Goal: Transaction & Acquisition: Purchase product/service

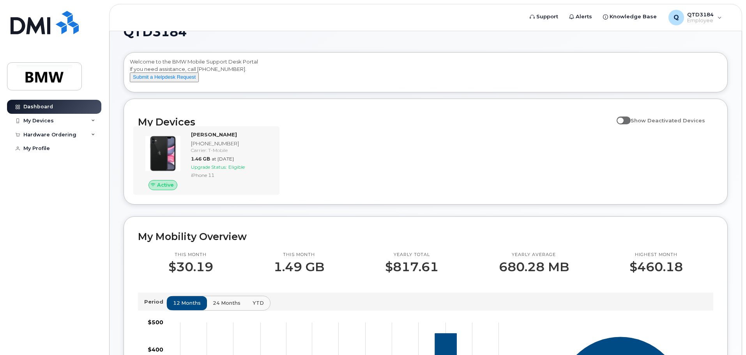
scroll to position [39, 0]
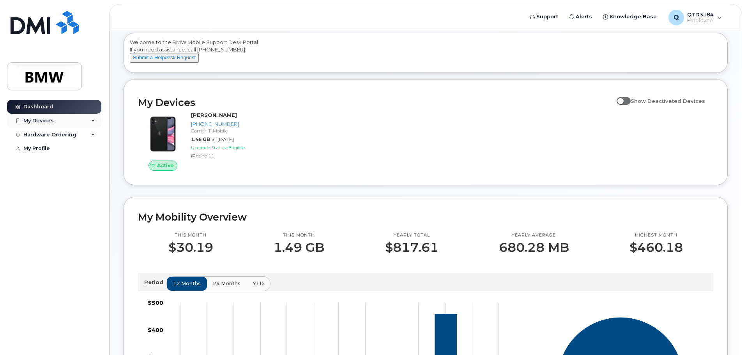
click at [92, 121] on icon at bounding box center [93, 121] width 4 height 4
click at [94, 179] on icon at bounding box center [93, 177] width 4 height 4
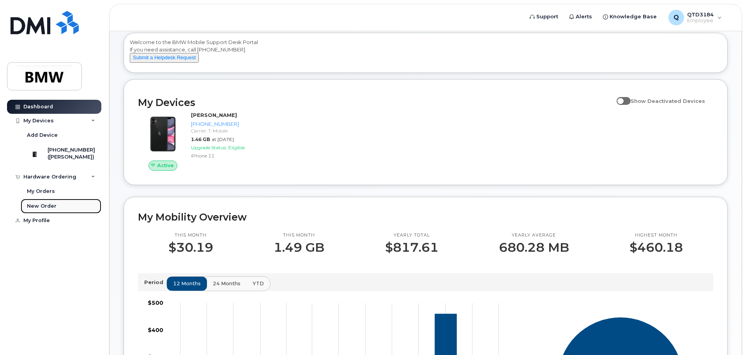
click at [59, 212] on link "New Order" at bounding box center [61, 206] width 81 height 15
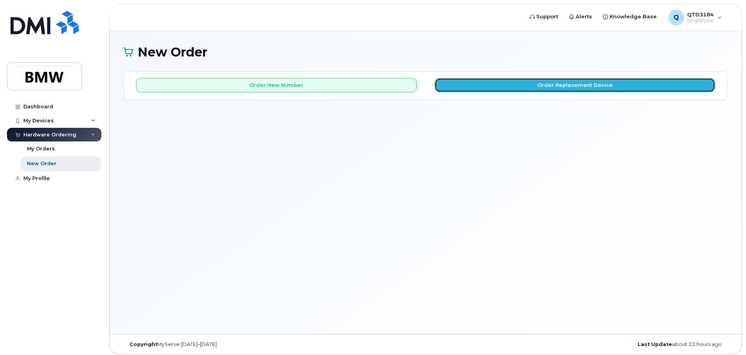
click at [455, 90] on button "Order Replacement Device" at bounding box center [575, 85] width 281 height 14
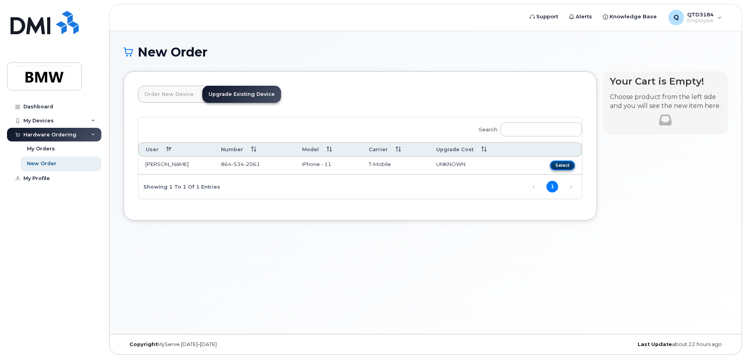
click at [559, 167] on button "Select" at bounding box center [562, 166] width 25 height 10
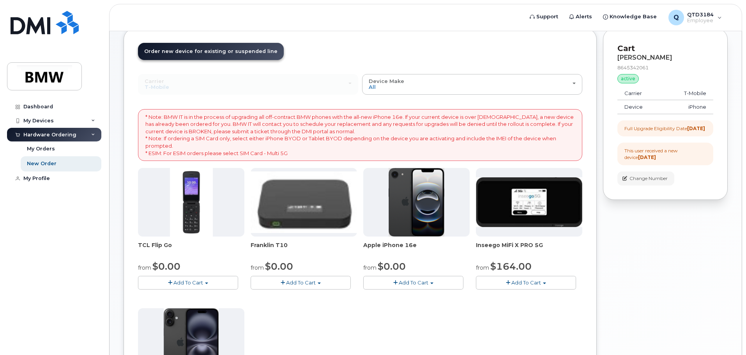
scroll to position [25, 0]
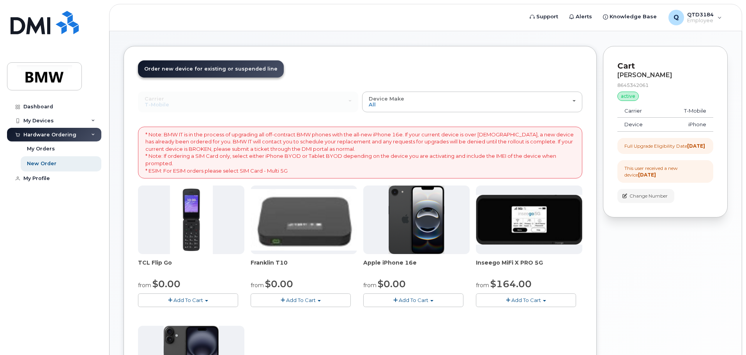
click at [412, 300] on span "Add To Cart" at bounding box center [414, 300] width 30 height 6
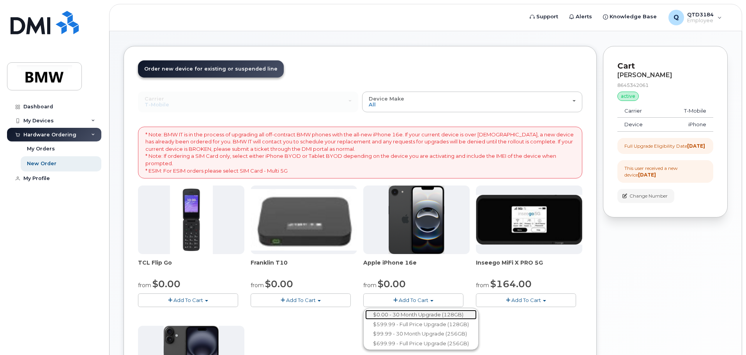
click at [414, 313] on link "$0.00 - 30 Month Upgrade (128GB)" at bounding box center [421, 315] width 112 height 10
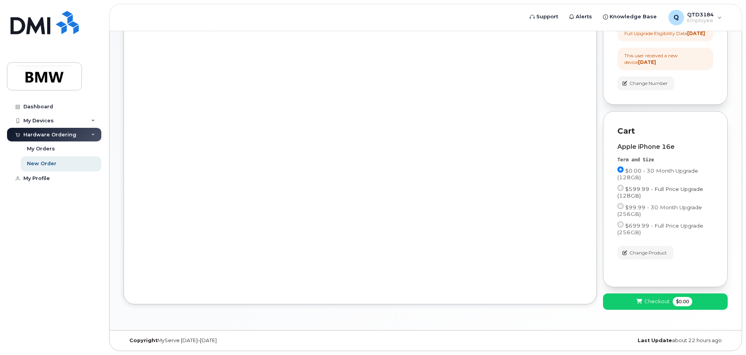
scroll to position [145, 0]
click at [649, 294] on button "Checkout $0.00" at bounding box center [665, 302] width 125 height 16
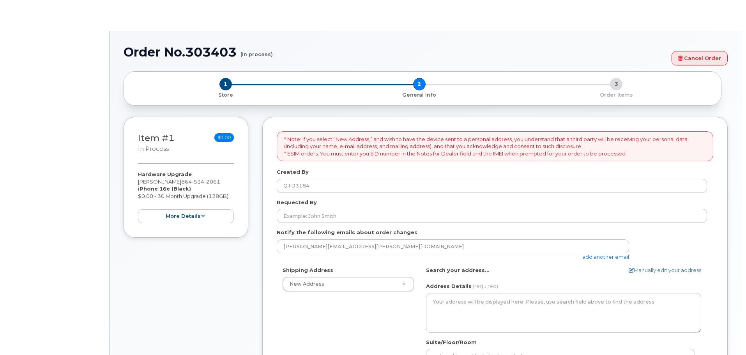
select select
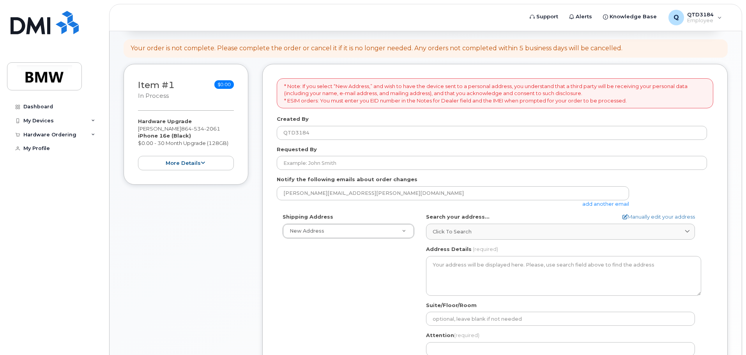
scroll to position [78, 0]
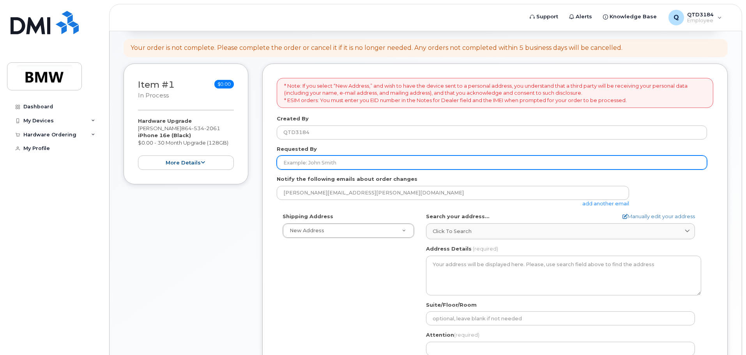
click at [418, 160] on input "Requested By" at bounding box center [492, 163] width 430 height 14
type input "[PERSON_NAME]"
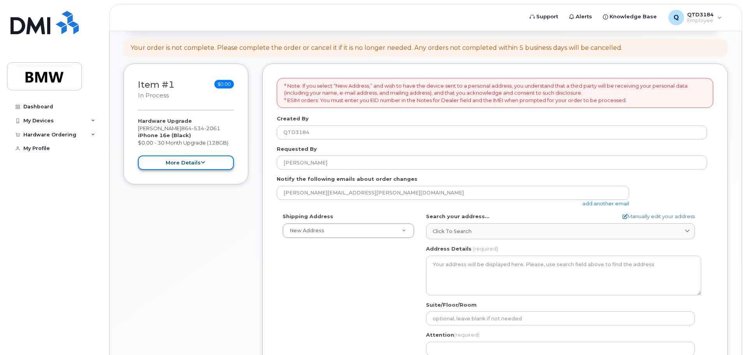
click at [209, 161] on button "more details" at bounding box center [186, 163] width 96 height 14
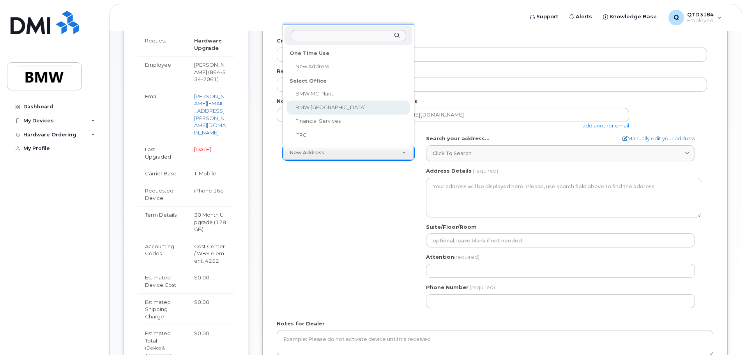
scroll to position [117, 0]
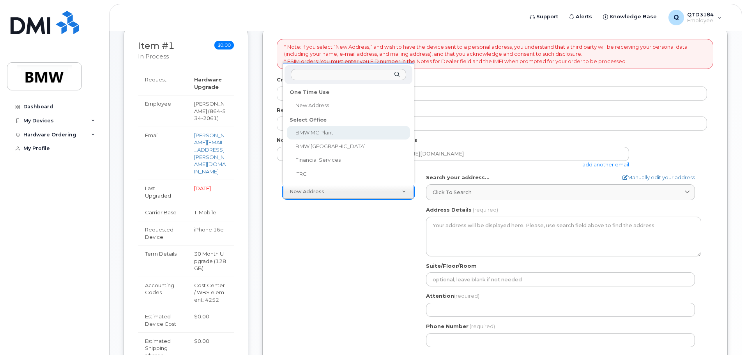
select select
type textarea "1400 Highway 101 S GREER SC 29651-6731 UNITED STATES Greer South Carolina 29651…"
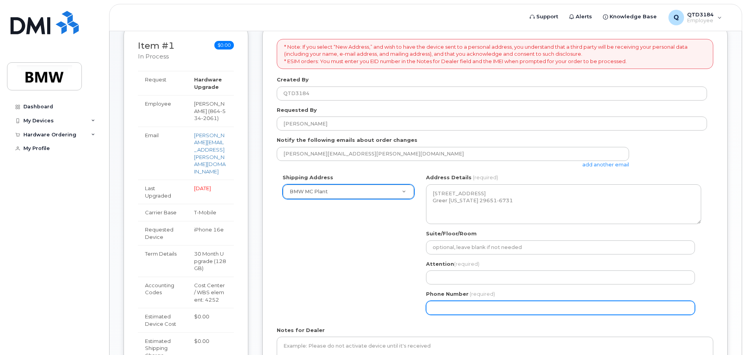
click at [491, 308] on input "Phone Number" at bounding box center [560, 308] width 269 height 14
select select
type input "864"
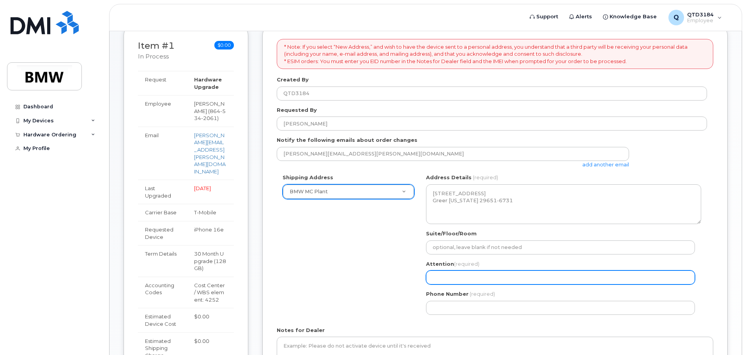
click at [494, 280] on input "Attention (required)" at bounding box center [560, 278] width 269 height 14
select select
type input "D"
select select
type input "De"
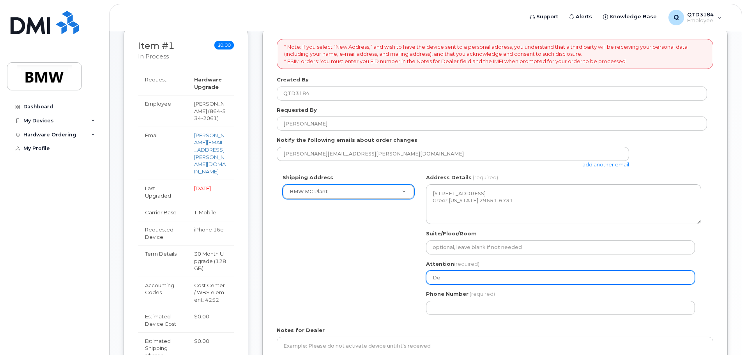
select select
type input "Der"
select select
type input "Dero"
select select
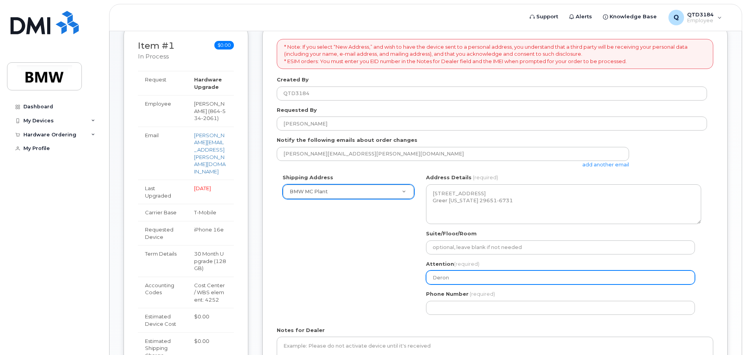
type input "Deron"
select select
type input "Deron M"
select select
type input "Deron Mc"
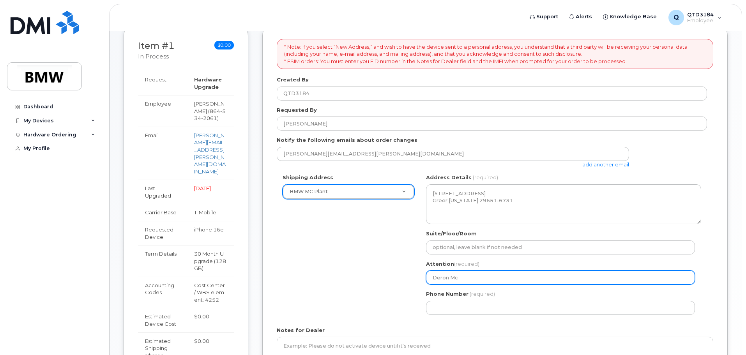
select select
type input "Deron McG"
select select
type input "Deron McGo"
select select
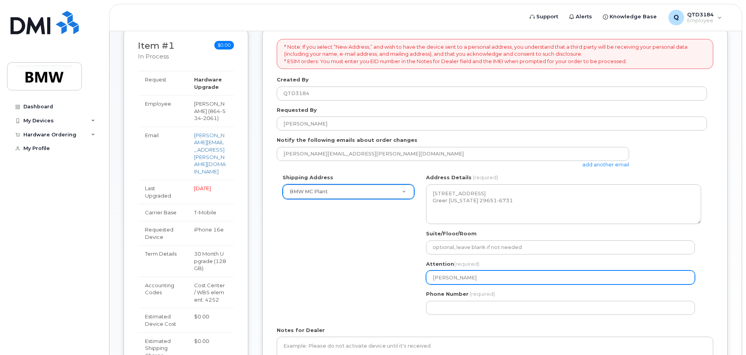
type input "Deron McGow"
select select
type input "Deron McGowa"
select select
type input "Deron McGowan"
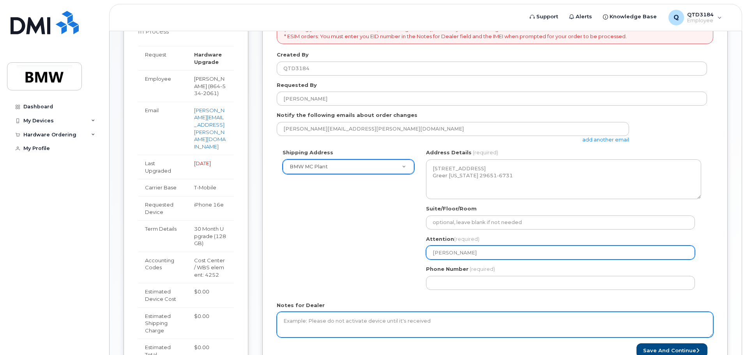
scroll to position [156, 0]
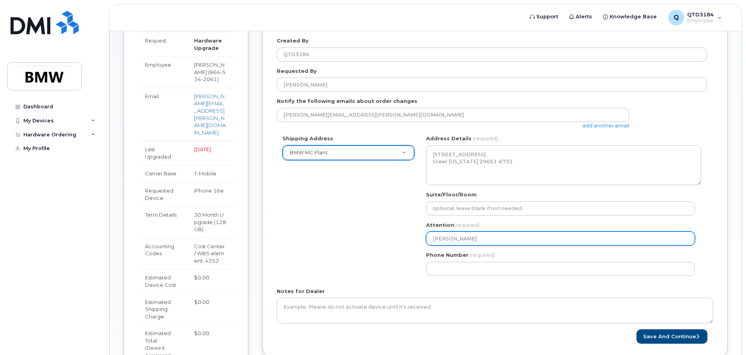
drag, startPoint x: 488, startPoint y: 237, endPoint x: 248, endPoint y: 239, distance: 239.8
click at [253, 238] on div "Item #1 in process $0.00 Hardware Upgrade Terry Dawkins 864 534 2061 iPhone 16e…" at bounding box center [426, 199] width 604 height 426
select select
type input "T"
select select
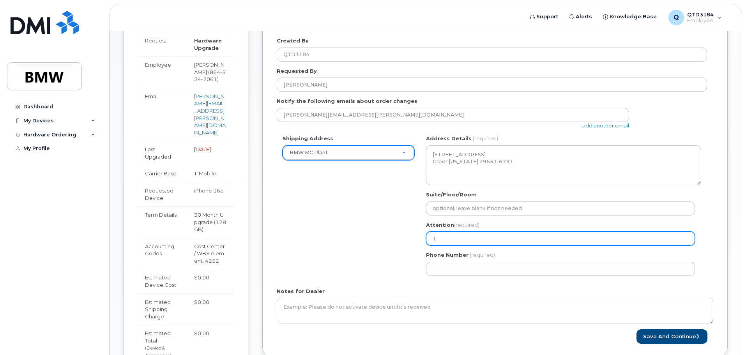
type input "Te"
select select
type input "Ter"
select select
type input "Terr"
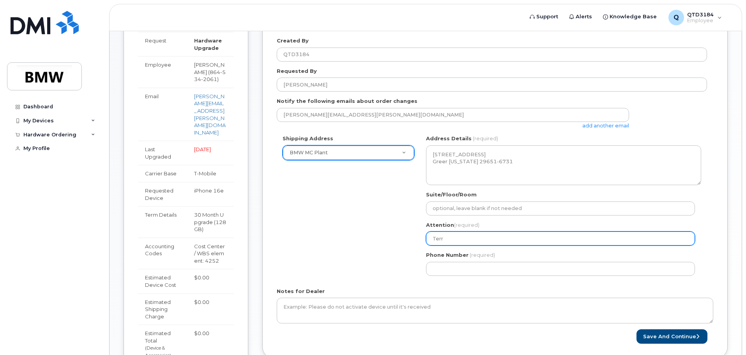
select select
type input "Terry"
select select
type input "Terry D"
select select
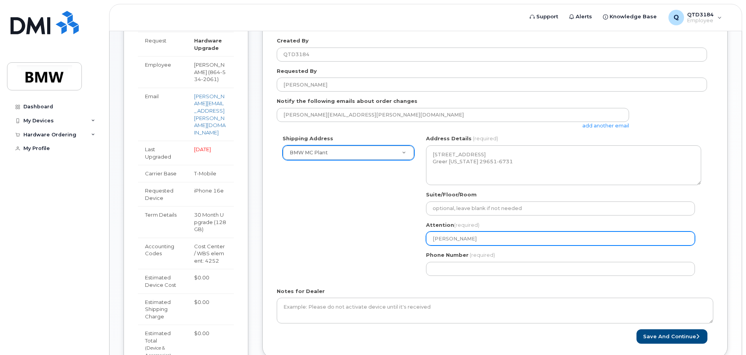
type input "Terry Da"
select select
type input "Terry Daw"
select select
type input "Terry Dawk"
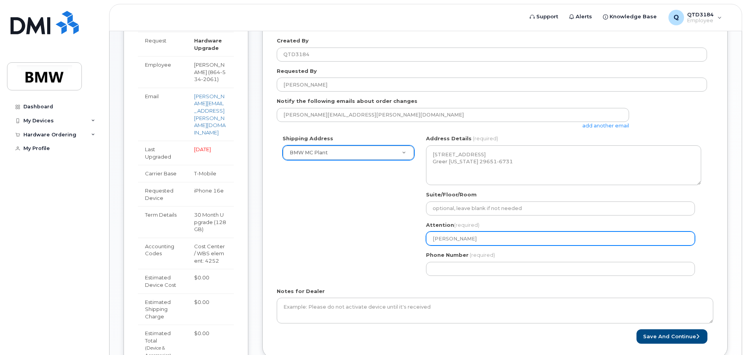
select select
type input "Terry Dawki"
select select
type input "Terry Dawkin"
select select
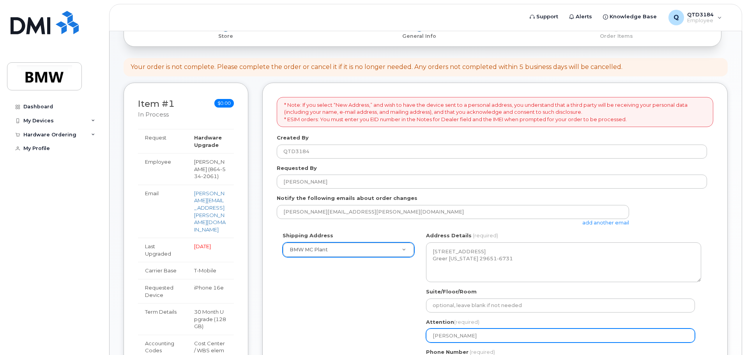
scroll to position [78, 0]
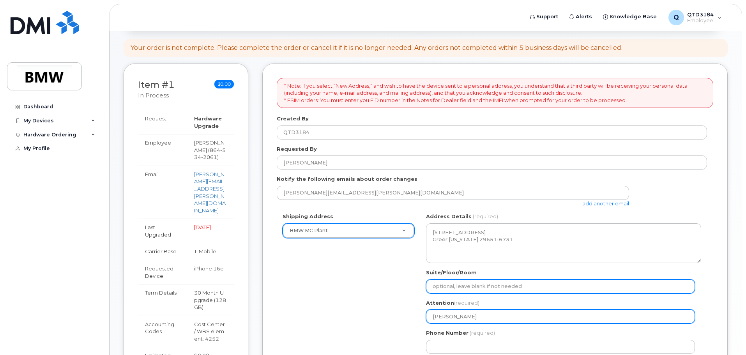
type input "[PERSON_NAME]"
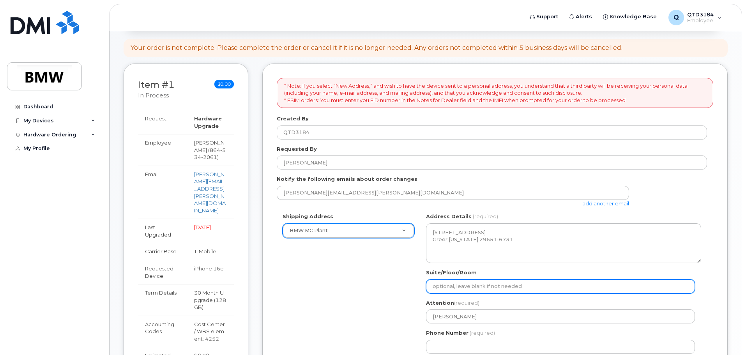
click at [478, 286] on input "Suite/Floor/Room" at bounding box center [560, 287] width 269 height 14
select select
type input "H"
select select
type input "Ha"
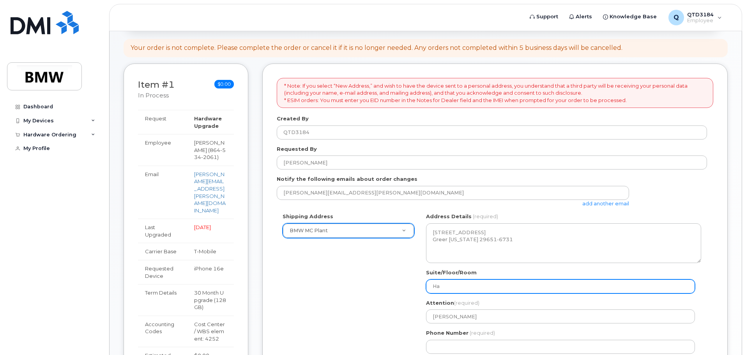
select select
type input "Hal"
select select
type input "Hall"
select select
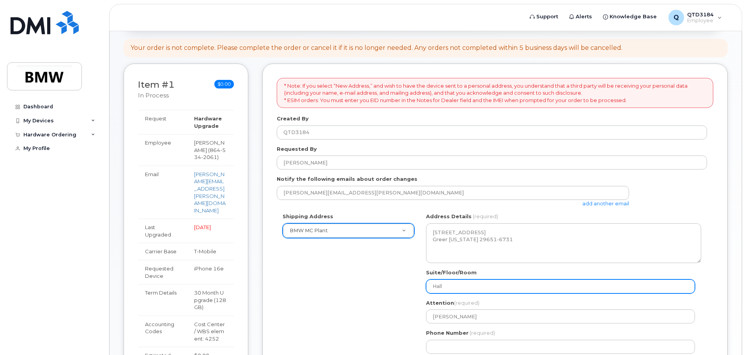
type input "Hall 8"
select select
type input "Hall 80"
select select
type input "Hall 80 L"
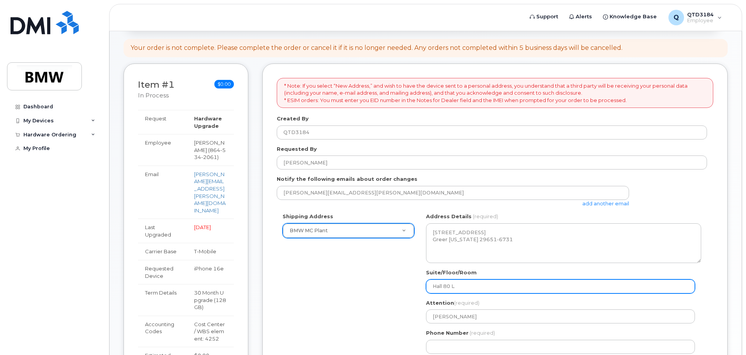
select select
type input "Hall 80 LC"
select select
type input "Hall 80 LC1"
select select
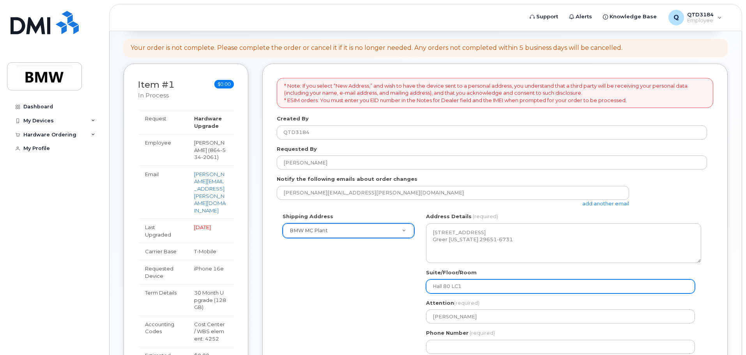
type input "Hall 80 LC1 C"
select select
type input "Hall 80 LC1 Co"
select select
type input "Hall 80 LC1 Col"
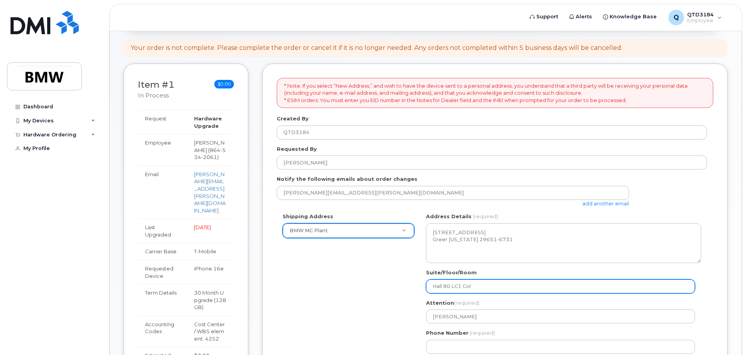
select select
type input "Hall 80 LC1 Colu"
select select
type input "Hall 80 LC1 Colum"
select select
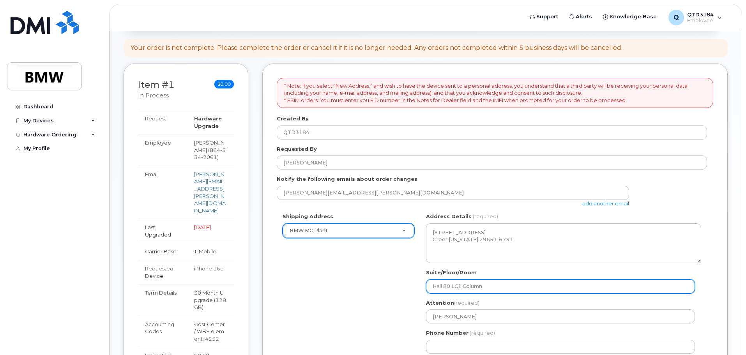
type input "Hall 80 LC1 Column"
select select
type input "Hall 80 LC1 Column D"
select select
type input "Hall 80 LC1 Column DD"
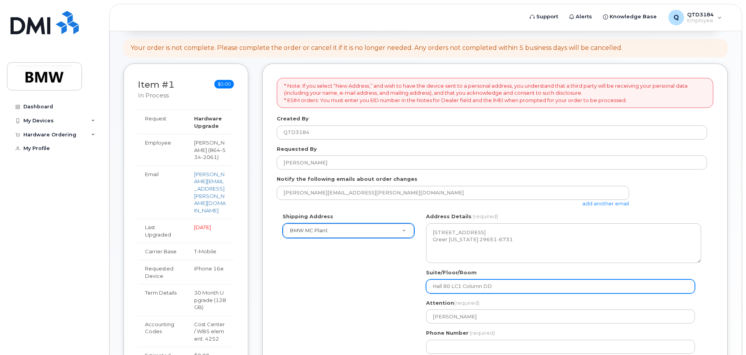
select select
type input "Hall 80 LC1 Column DD9"
select select
type input "Hall 80 LC1 Column DD"
select select
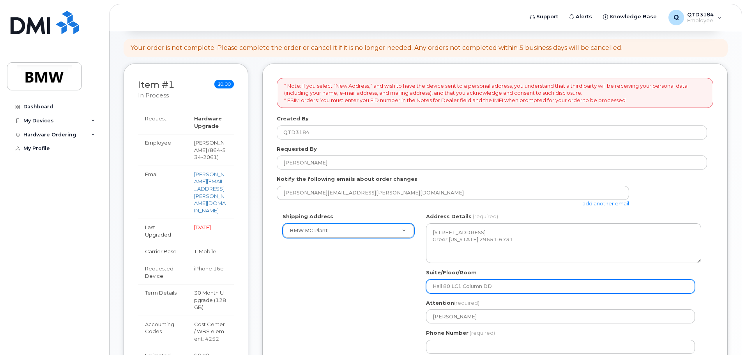
type input "Hall 80 LC1 Column DD 7"
select select
type input "Hall 80 LC1 Column DD 7."
select select
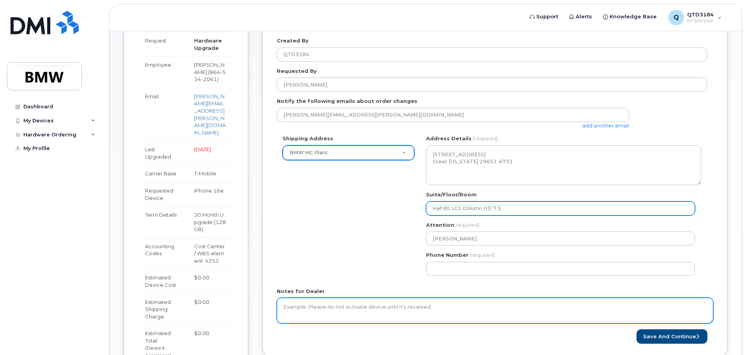
scroll to position [195, 0]
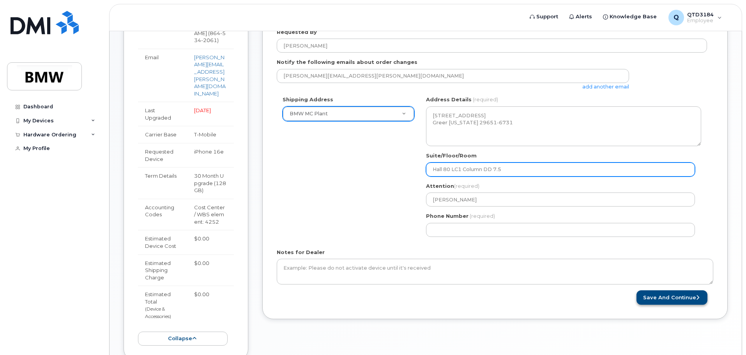
type input "Hall 80 LC1 Column DD 7.5"
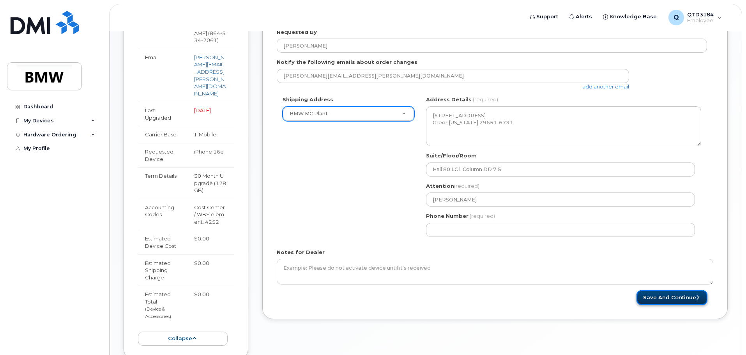
click at [666, 299] on button "Save and Continue" at bounding box center [672, 297] width 71 height 14
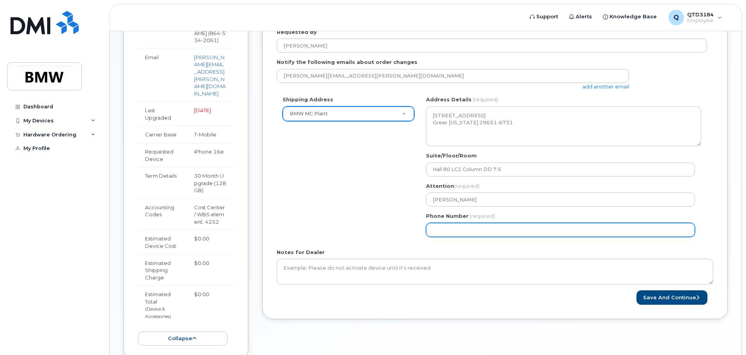
click at [433, 230] on input "Phone Number" at bounding box center [560, 230] width 269 height 14
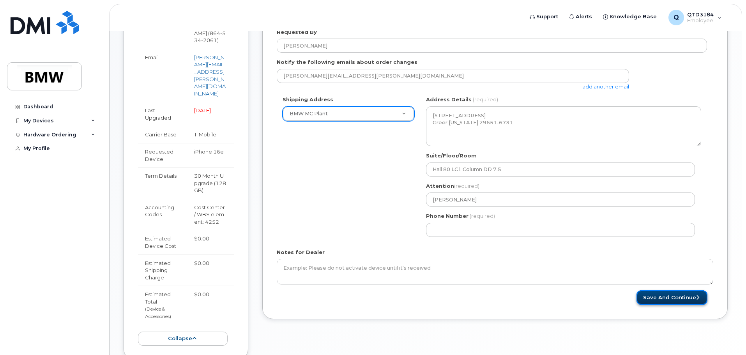
click at [670, 301] on button "Save and Continue" at bounding box center [672, 297] width 71 height 14
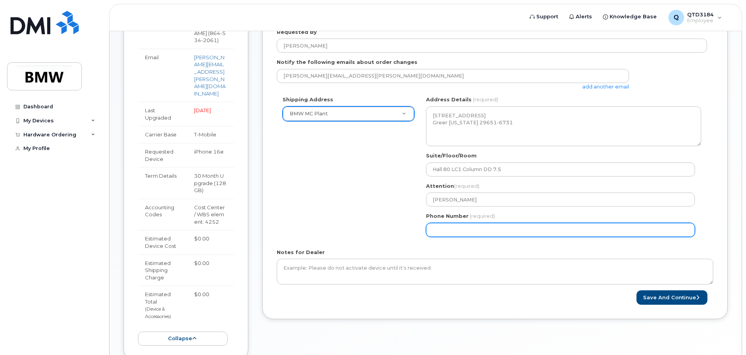
click at [530, 227] on input "Phone Number" at bounding box center [560, 230] width 269 height 14
drag, startPoint x: 538, startPoint y: 230, endPoint x: 315, endPoint y: 226, distance: 223.4
click at [311, 228] on div "Shipping Address BMW MC Plant New Address BMW MC Plant BMW North America Financ…" at bounding box center [492, 169] width 430 height 147
type input "864534206"
select select
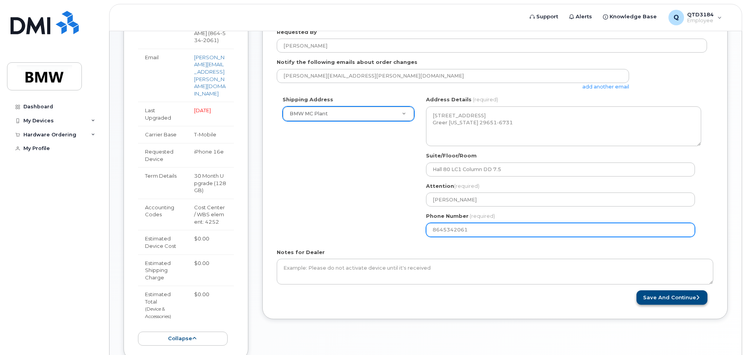
type input "8645342061"
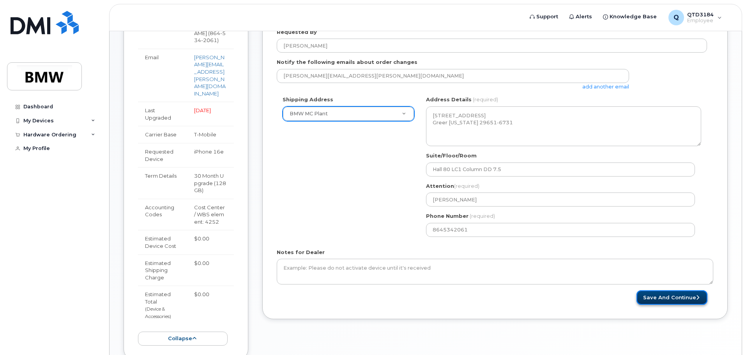
click at [652, 298] on button "Save and Continue" at bounding box center [672, 297] width 71 height 14
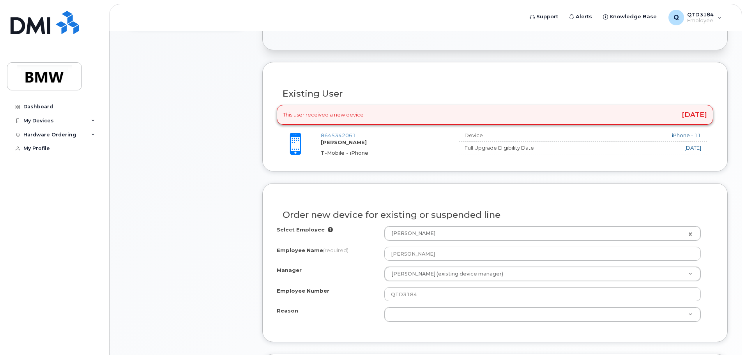
scroll to position [273, 0]
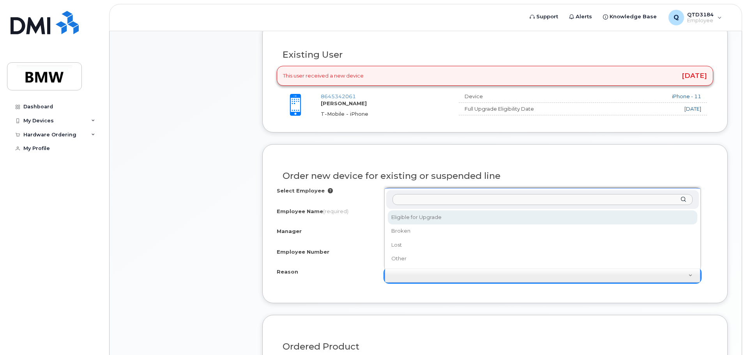
select select "eligible_for_upgrade"
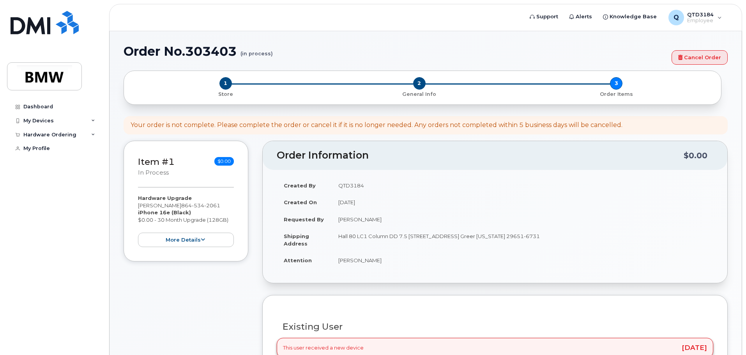
scroll to position [0, 0]
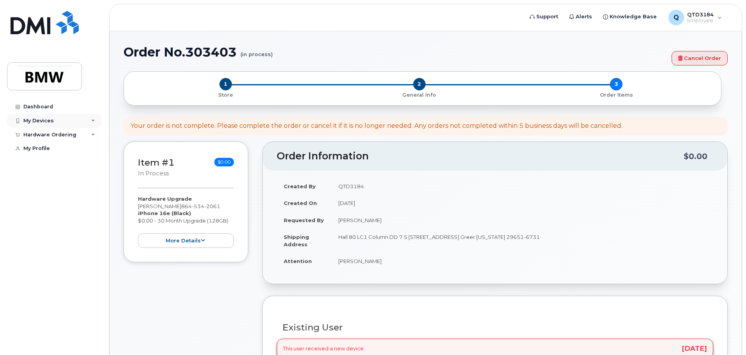
click at [91, 126] on div "My Devices" at bounding box center [54, 121] width 94 height 14
click at [94, 126] on div "My Devices" at bounding box center [54, 121] width 94 height 14
click at [95, 137] on div "Hardware Ordering" at bounding box center [54, 135] width 94 height 14
click at [96, 134] on div "Hardware Ordering" at bounding box center [54, 135] width 94 height 14
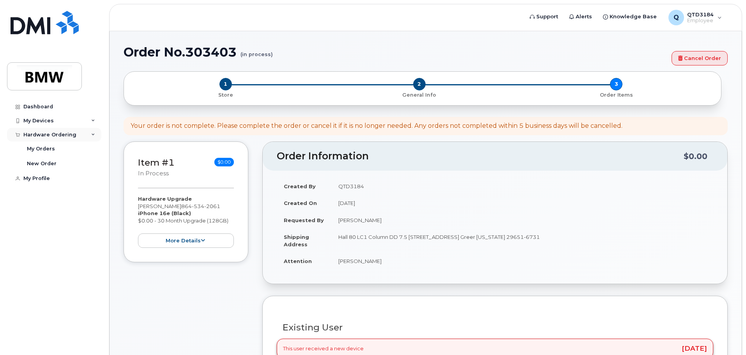
click at [96, 134] on div "Hardware Ordering" at bounding box center [54, 135] width 94 height 14
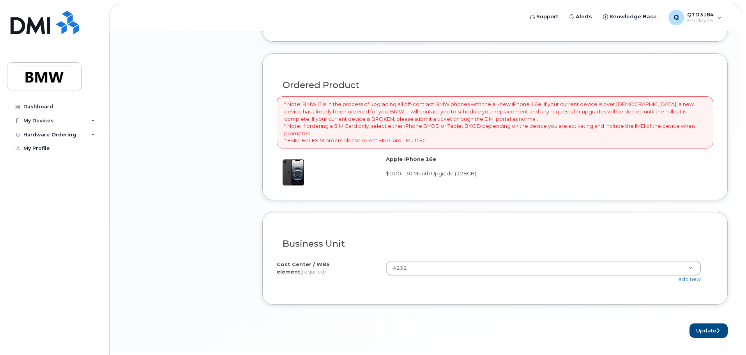
scroll to position [546, 0]
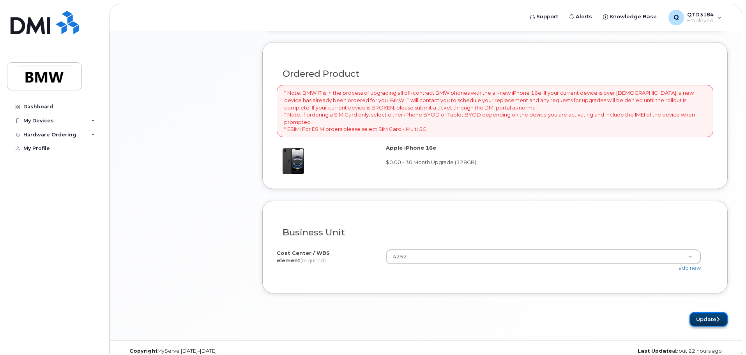
click at [700, 322] on button "Update" at bounding box center [709, 319] width 38 height 14
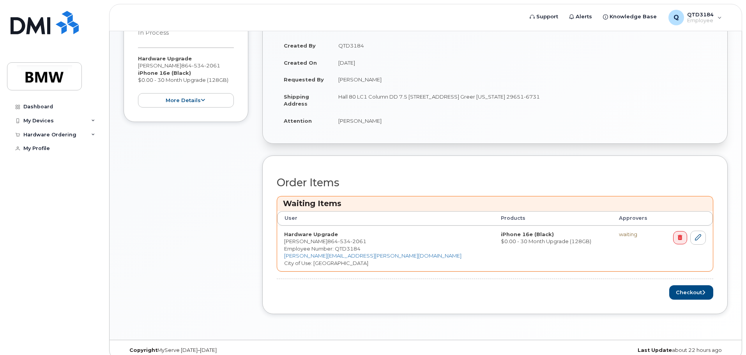
scroll to position [184, 0]
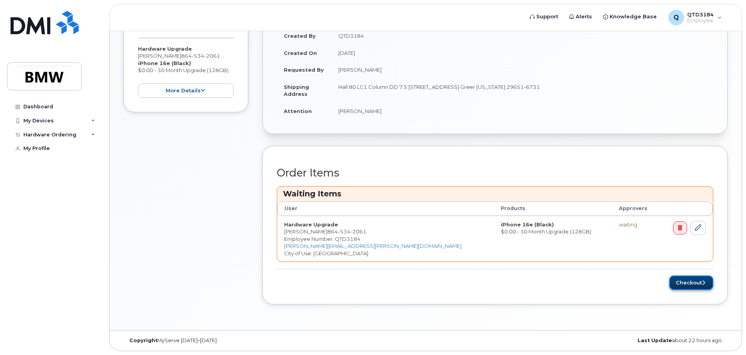
click at [705, 284] on icon "submit" at bounding box center [703, 282] width 3 height 5
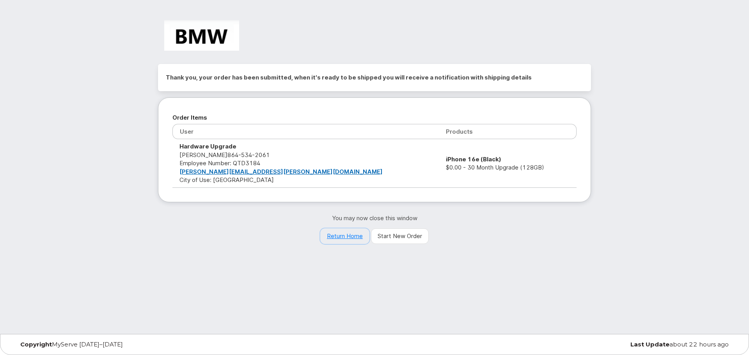
click at [355, 238] on link "Return Home" at bounding box center [344, 236] width 49 height 16
